Goal: Transaction & Acquisition: Purchase product/service

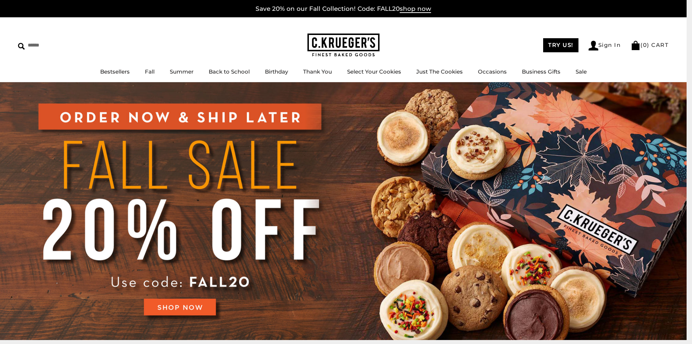
click at [418, 307] on img at bounding box center [343, 211] width 687 height 258
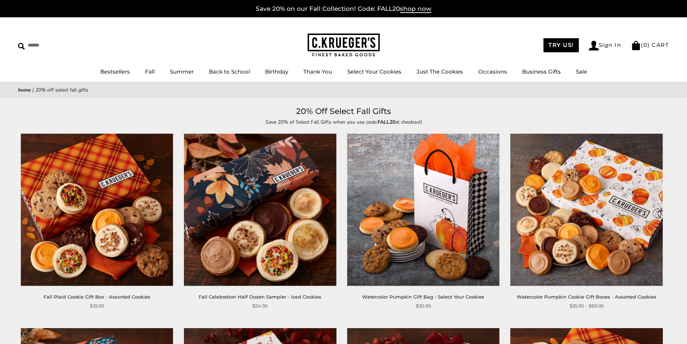
click at [78, 253] on img at bounding box center [97, 210] width 152 height 152
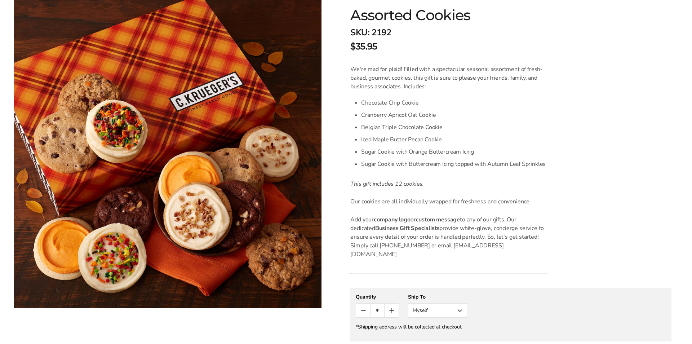
scroll to position [325, 0]
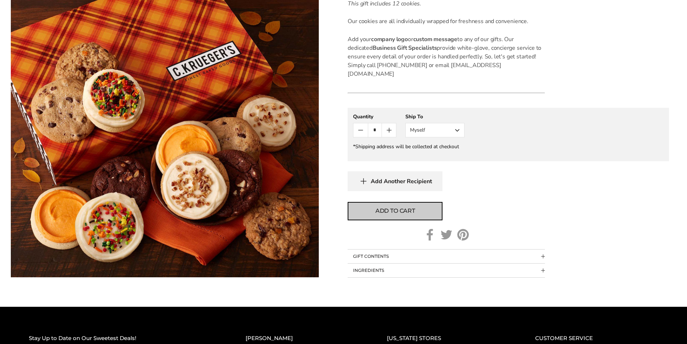
click at [385, 207] on span "Add to cart" at bounding box center [395, 211] width 40 height 9
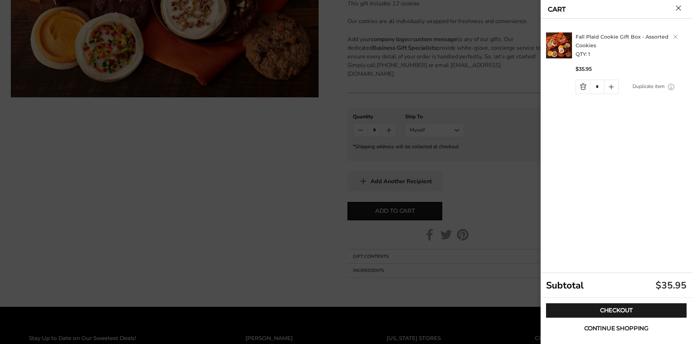
click at [552, 332] on button "Continue shopping" at bounding box center [616, 328] width 141 height 14
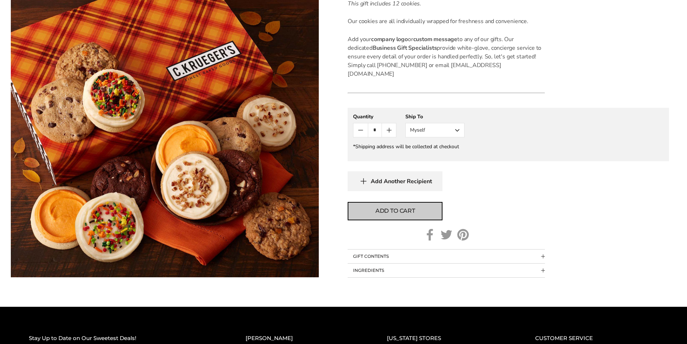
click at [385, 207] on span "Add to cart" at bounding box center [395, 211] width 40 height 9
